Goal: Information Seeking & Learning: Check status

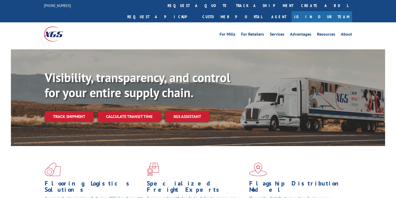
click at [232, 8] on link "track a shipment" at bounding box center [264, 5] width 65 height 11
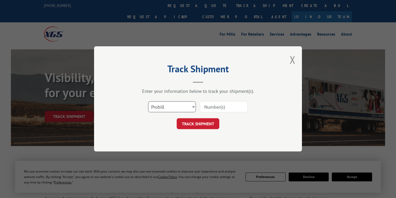
click at [158, 107] on select "Select category... Probill BOL PO" at bounding box center [172, 107] width 48 height 11
select select "po"
click at [148, 102] on select "Select category... Probill BOL PO" at bounding box center [172, 107] width 48 height 11
click at [214, 104] on input at bounding box center [224, 107] width 48 height 11
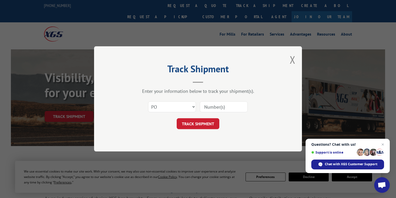
paste input "72533458"
type input "72533458"
click at [207, 128] on button "TRACK SHIPMENT" at bounding box center [198, 124] width 43 height 11
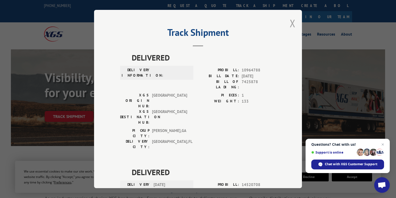
click at [292, 23] on button "Close modal" at bounding box center [293, 23] width 6 height 14
